Goal: Task Accomplishment & Management: Use online tool/utility

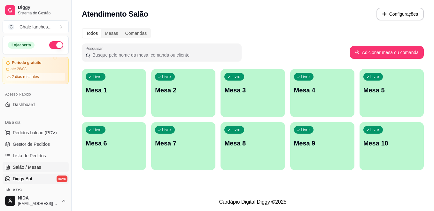
click at [18, 181] on span "Diggy Bot" at bounding box center [23, 179] width 20 height 6
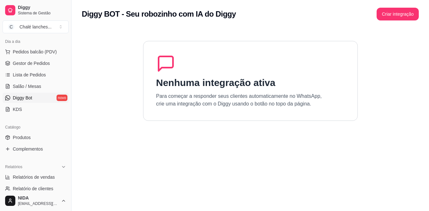
scroll to position [88, 0]
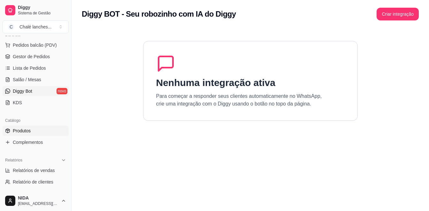
click at [23, 128] on span "Produtos" at bounding box center [22, 131] width 18 height 6
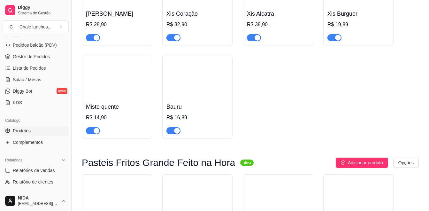
scroll to position [341, 0]
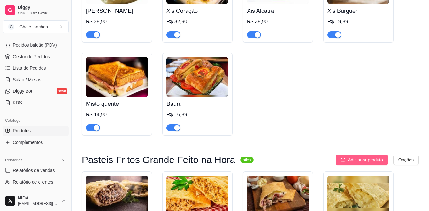
click at [362, 159] on span "Adicionar produto" at bounding box center [365, 159] width 35 height 7
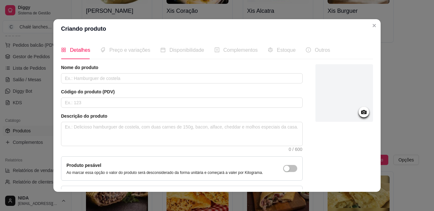
click at [361, 110] on icon at bounding box center [363, 112] width 5 height 4
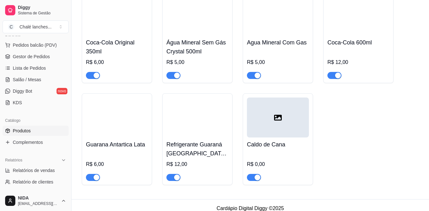
scroll to position [1502, 0]
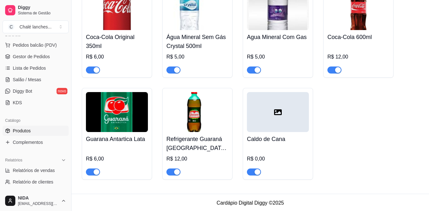
click at [171, 176] on span "button" at bounding box center [174, 171] width 14 height 7
click at [178, 176] on span "button" at bounding box center [174, 171] width 14 height 7
click at [66, 185] on div "Relatórios Relatórios de vendas Relatório de clientes Relatório de mesas Relató…" at bounding box center [35, 183] width 71 height 60
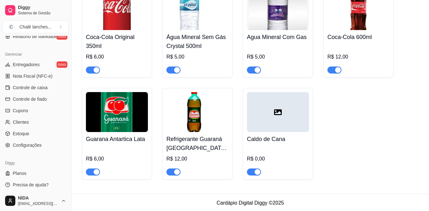
scroll to position [258, 0]
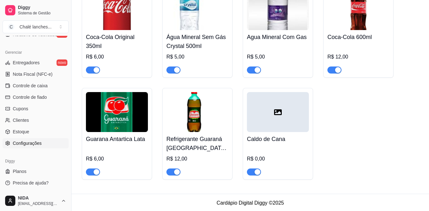
click at [32, 144] on span "Configurações" at bounding box center [27, 143] width 29 height 6
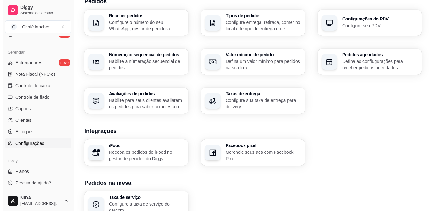
scroll to position [240, 0]
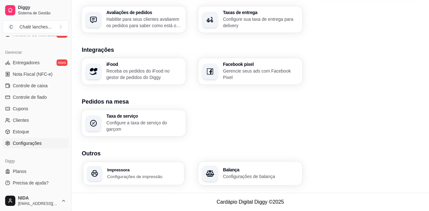
click at [128, 173] on div "Impressora Configurações de impressão" at bounding box center [143, 174] width 73 height 12
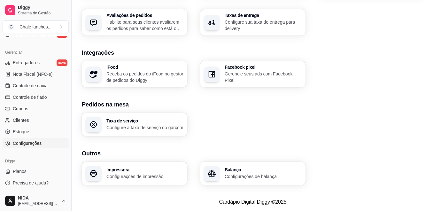
scroll to position [237, 0]
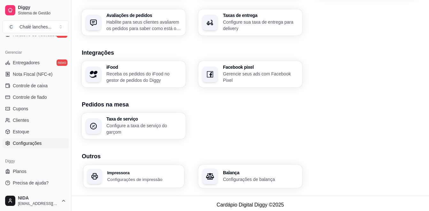
click at [139, 176] on div "Impressora Configurações de impressão" at bounding box center [143, 176] width 73 height 12
click at [117, 173] on h3 "Impressora" at bounding box center [143, 172] width 73 height 4
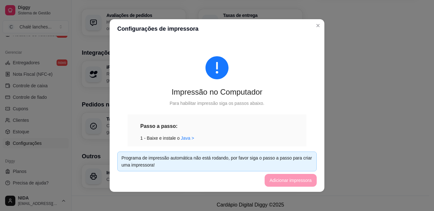
click at [208, 135] on div "1 - Baixe e instale o [GEOGRAPHIC_DATA] >" at bounding box center [216, 138] width 153 height 7
click at [294, 179] on footer "Programa de impressão automática não está rodando, por favor siga o passo a pas…" at bounding box center [217, 168] width 215 height 45
click at [184, 139] on link "Java >" at bounding box center [187, 138] width 13 height 5
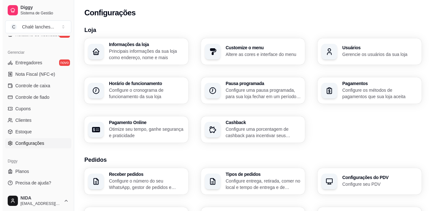
scroll to position [240, 0]
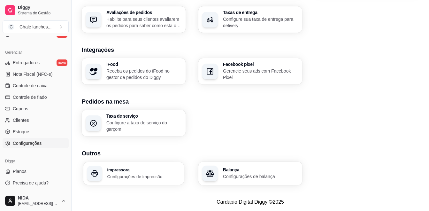
click at [136, 175] on p "Configurações de impressão" at bounding box center [143, 176] width 73 height 6
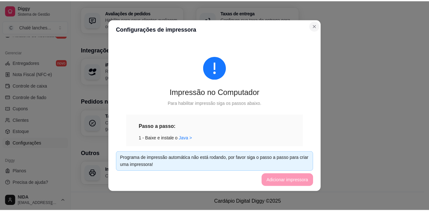
scroll to position [237, 0]
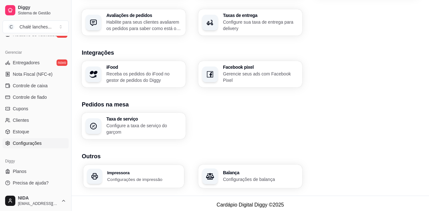
click at [120, 176] on div "Impressora Configurações de impressão" at bounding box center [143, 176] width 73 height 12
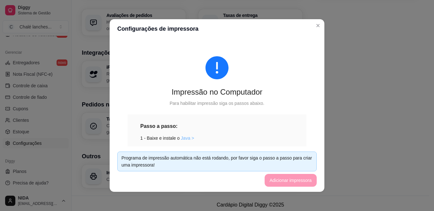
click at [182, 137] on link "Java >" at bounding box center [187, 138] width 13 height 5
click at [284, 182] on footer "Programa de impressão automática não está rodando, por favor siga o passo a pas…" at bounding box center [217, 168] width 215 height 45
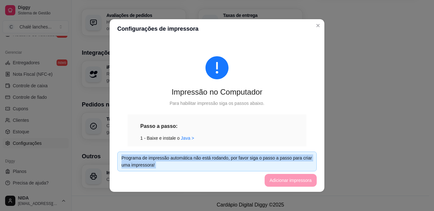
click at [284, 182] on footer "Programa de impressão automática não está rodando, por favor siga o passo a pas…" at bounding box center [217, 168] width 215 height 45
